Goal: Task Accomplishment & Management: Manage account settings

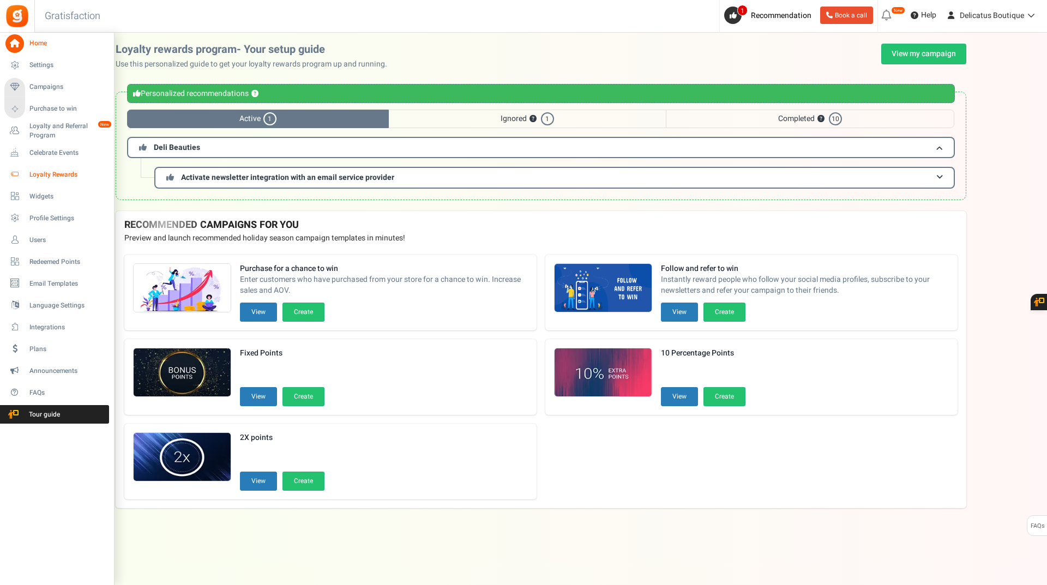
click at [48, 171] on span "Loyalty Rewards" at bounding box center [67, 174] width 76 height 9
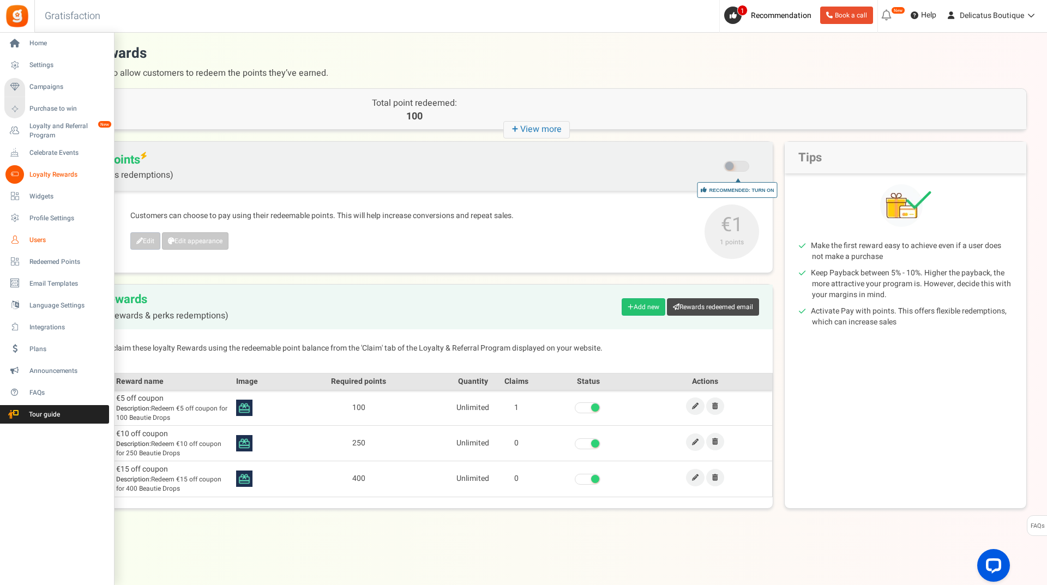
click at [40, 239] on span "Users" at bounding box center [67, 240] width 76 height 9
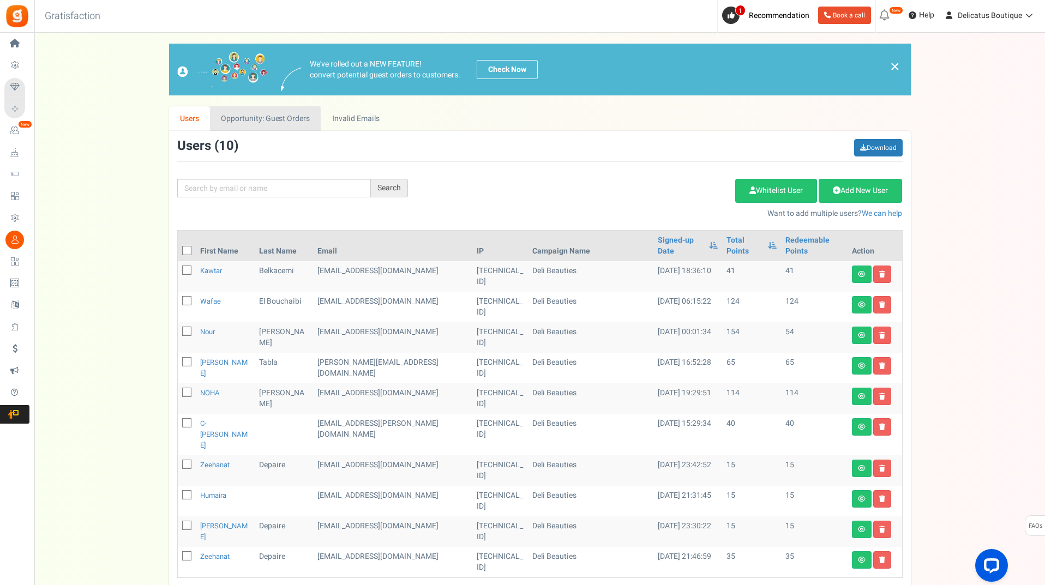
click at [289, 119] on link "Opportunity: Guest Orders" at bounding box center [265, 118] width 111 height 25
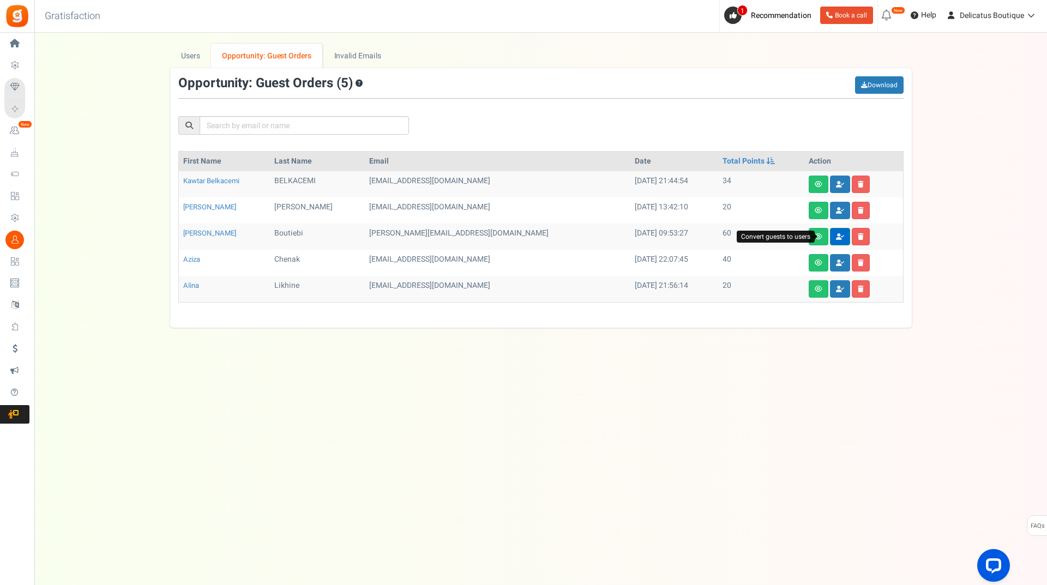
click at [830, 236] on link at bounding box center [840, 236] width 20 height 17
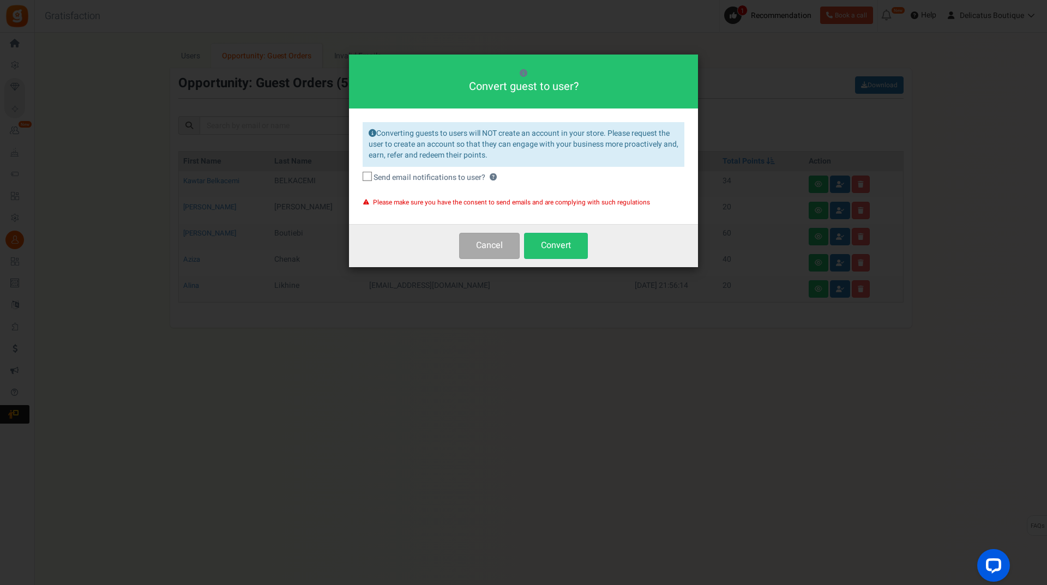
click at [369, 177] on icon at bounding box center [367, 176] width 7 height 7
click at [359, 177] on input "Send email notifications to user? ?" at bounding box center [355, 178] width 7 height 7
checkbox input "true"
click at [582, 251] on button "Convert" at bounding box center [556, 246] width 64 height 26
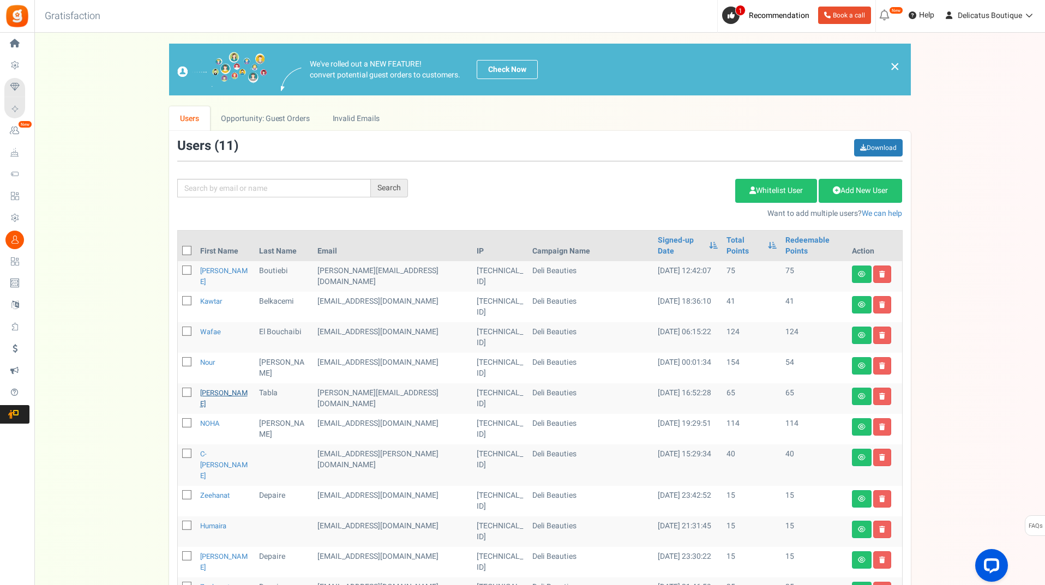
click at [218, 388] on link "[PERSON_NAME]" at bounding box center [223, 398] width 47 height 21
